Goal: Check status

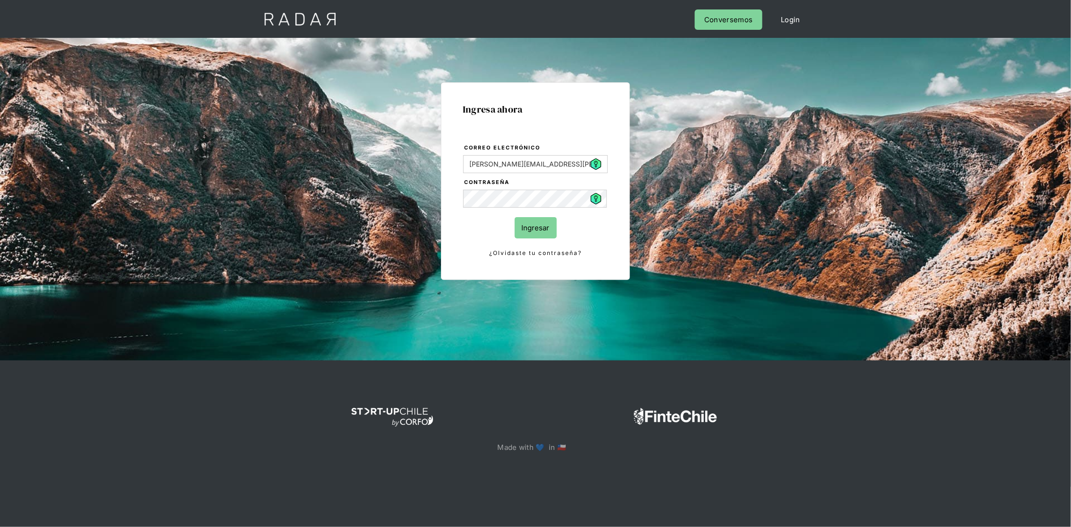
click at [528, 226] on input "Ingresar" at bounding box center [536, 227] width 42 height 21
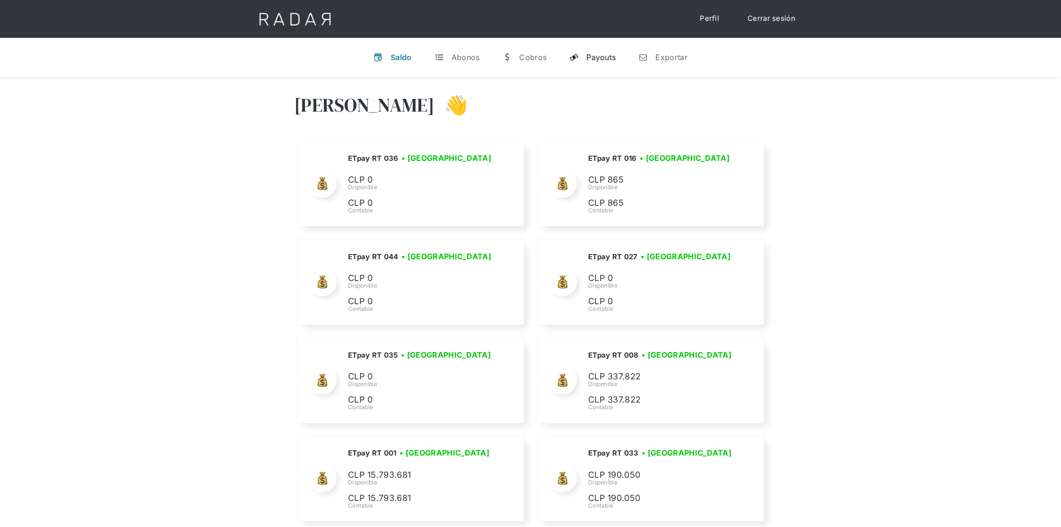
click at [603, 56] on div "Payouts" at bounding box center [600, 56] width 29 height 9
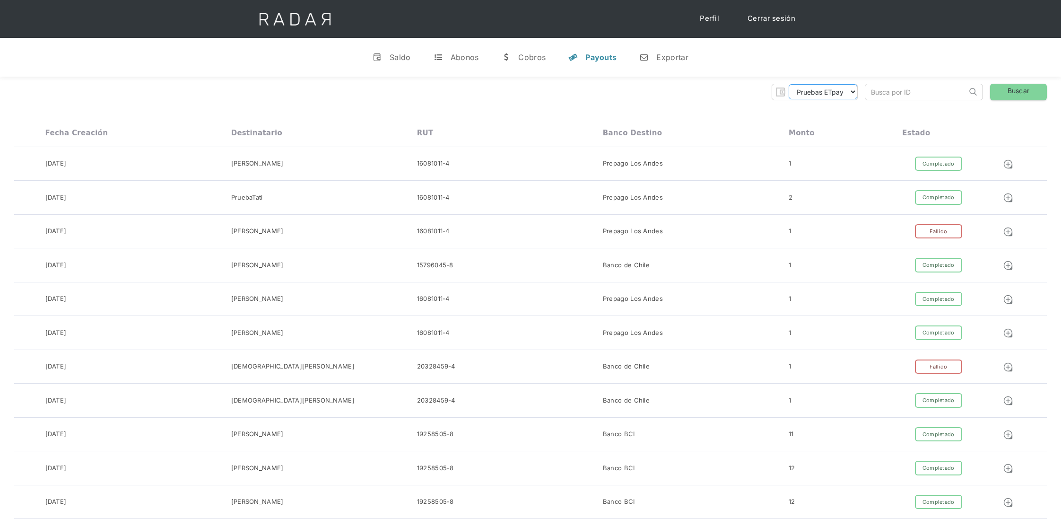
click at [851, 94] on select "Pruebas ETpay Cuenta 1.000 Cuenta 1.001 Cuenta 1.002 Cuenta 1.003 Cuenta 1.004 …" at bounding box center [823, 91] width 69 height 15
select select "etpay-cuenta-1001"
click at [789, 84] on select "Pruebas ETpay Cuenta 1.000 Cuenta 1.001 Cuenta 1.002 Cuenta 1.003 Cuenta 1.004 …" at bounding box center [823, 91] width 69 height 15
click at [1011, 93] on link "Buscar" at bounding box center [1018, 92] width 57 height 17
